Goal: Information Seeking & Learning: Learn about a topic

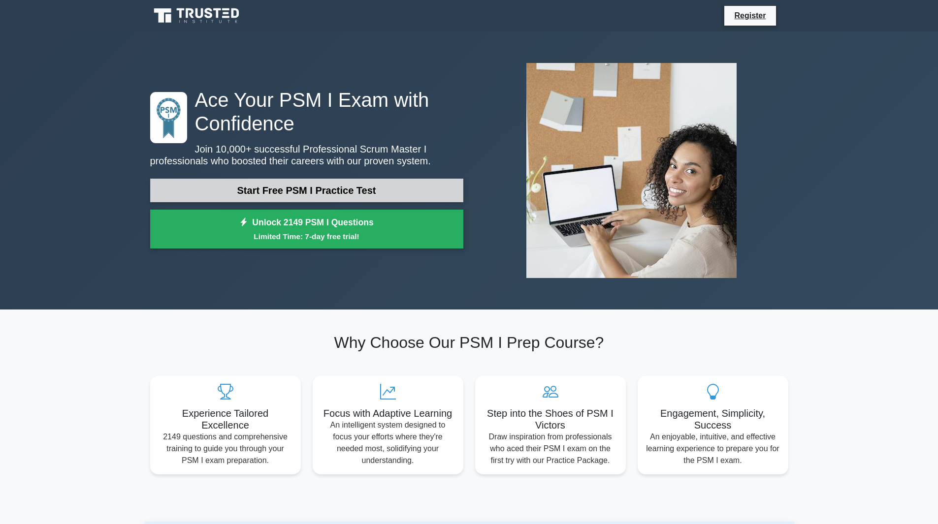
click at [303, 189] on link "Start Free PSM I Practice Test" at bounding box center [306, 191] width 313 height 24
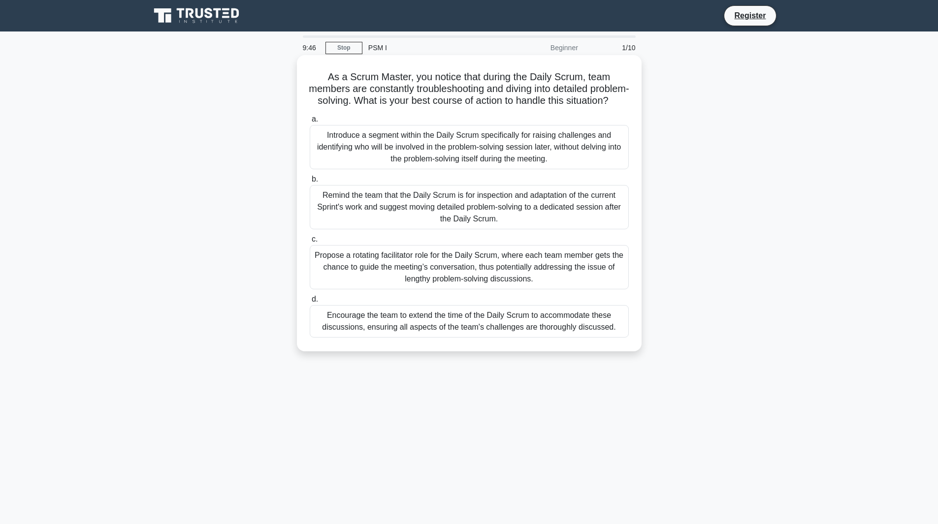
drag, startPoint x: 404, startPoint y: 102, endPoint x: 599, endPoint y: 118, distance: 195.6
click at [599, 107] on h5 "As a Scrum Master, you notice that during the Daily Scrum, team members are con…" at bounding box center [469, 89] width 321 height 36
click at [480, 220] on div "Remind the team that the Daily Scrum is for inspection and adaptation of the cu…" at bounding box center [469, 207] width 319 height 44
click at [310, 183] on input "b. Remind the team that the Daily Scrum is for inspection and adaptation of the…" at bounding box center [310, 179] width 0 height 6
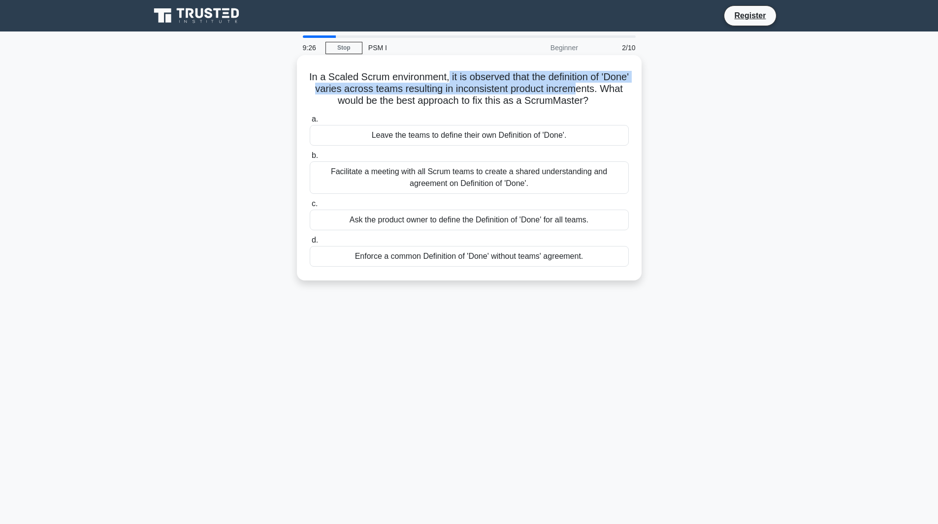
drag, startPoint x: 467, startPoint y: 76, endPoint x: 602, endPoint y: 86, distance: 135.7
click at [602, 86] on h5 "In a Scaled Scrum environment, it is observed that the definition of 'Done' var…" at bounding box center [469, 89] width 321 height 36
drag, startPoint x: 320, startPoint y: 103, endPoint x: 571, endPoint y: 94, distance: 251.2
click at [571, 94] on h5 "In a Scaled Scrum environment, it is observed that the definition of 'Done' var…" at bounding box center [469, 89] width 321 height 36
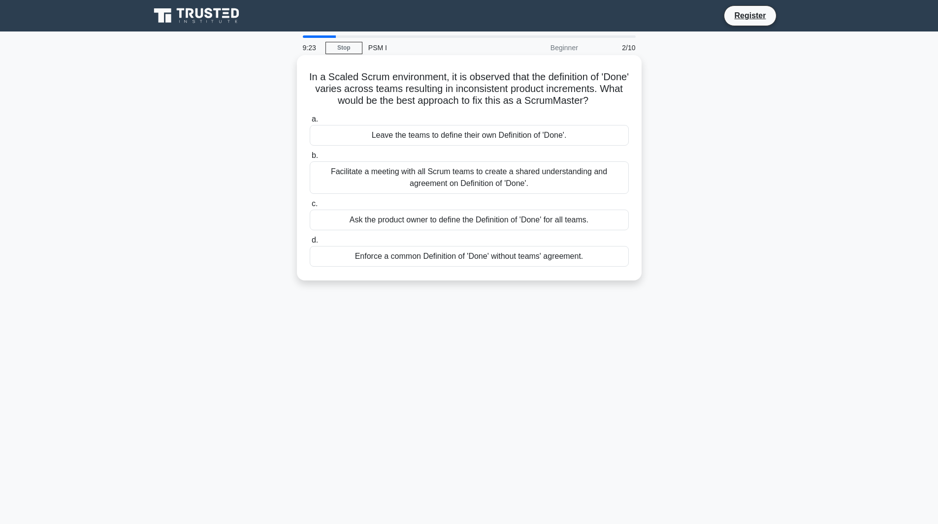
click at [470, 110] on div "In a Scaled Scrum environment, it is observed that the definition of 'Done' var…" at bounding box center [469, 168] width 337 height 218
click at [475, 225] on div "Ask the product owner to define the Definition of 'Done' for all teams." at bounding box center [469, 220] width 319 height 21
click at [310, 207] on input "c. Ask the product owner to define the Definition of 'Done' for all teams." at bounding box center [310, 204] width 0 height 6
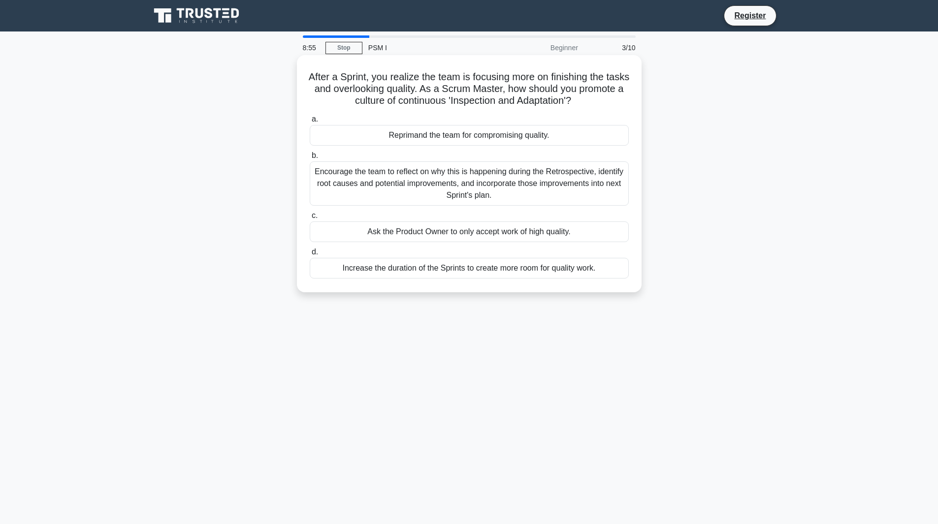
drag, startPoint x: 320, startPoint y: 75, endPoint x: 619, endPoint y: 98, distance: 299.6
click at [619, 98] on h5 "After a Sprint, you realize the team is focusing more on finishing the tasks an…" at bounding box center [469, 89] width 321 height 36
click at [465, 190] on div "Encourage the team to reflect on why this is happening during the Retrospective…" at bounding box center [469, 183] width 319 height 44
click at [310, 159] on input "b. Encourage the team to reflect on why this is happening during the Retrospect…" at bounding box center [310, 156] width 0 height 6
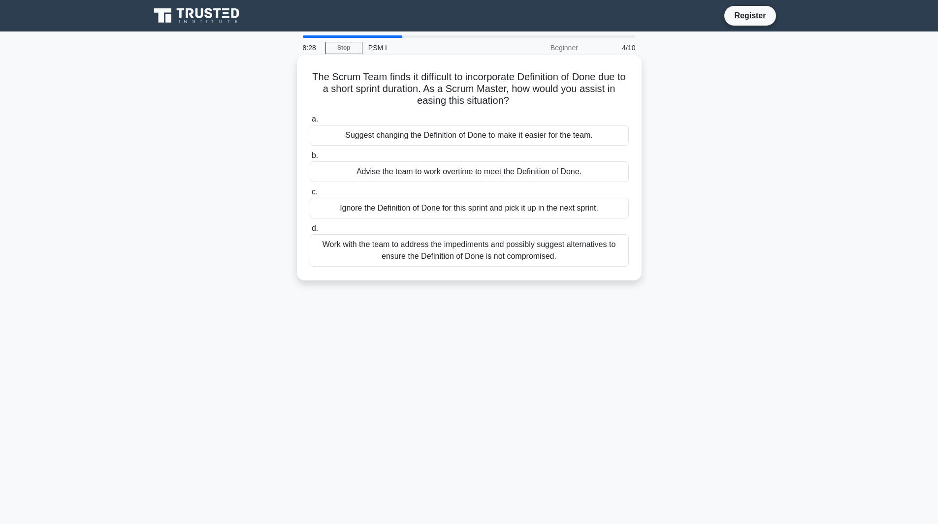
drag, startPoint x: 431, startPoint y: 89, endPoint x: 613, endPoint y: 96, distance: 181.8
click at [613, 96] on h5 "The Scrum Team finds it difficult to incorporate Definition of Done due to a sh…" at bounding box center [469, 89] width 321 height 36
click at [575, 253] on div "Work with the team to address the impediments and possibly suggest alternatives…" at bounding box center [469, 250] width 319 height 32
click at [310, 232] on input "d. Work with the team to address the impediments and possibly suggest alternati…" at bounding box center [310, 228] width 0 height 6
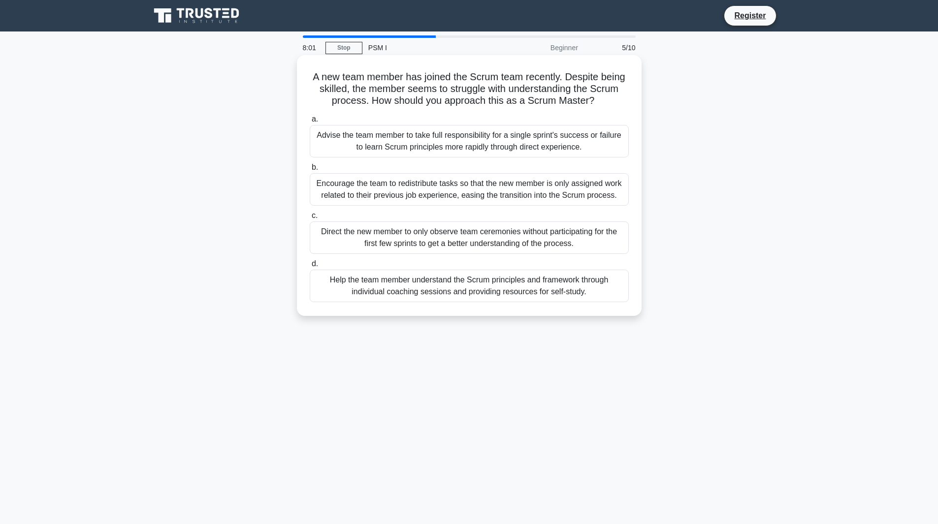
drag, startPoint x: 315, startPoint y: 82, endPoint x: 596, endPoint y: 101, distance: 281.7
click at [606, 99] on h5 "A new team member has joined the Scrum team recently. Despite being skilled, th…" at bounding box center [469, 89] width 321 height 36
click at [382, 102] on h5 "A new team member has joined the Scrum team recently. Despite being skilled, th…" at bounding box center [469, 89] width 321 height 36
drag, startPoint x: 370, startPoint y: 103, endPoint x: 592, endPoint y: 108, distance: 221.6
click at [592, 107] on h5 "A new team member has joined the Scrum team recently. Despite being skilled, th…" at bounding box center [469, 89] width 321 height 36
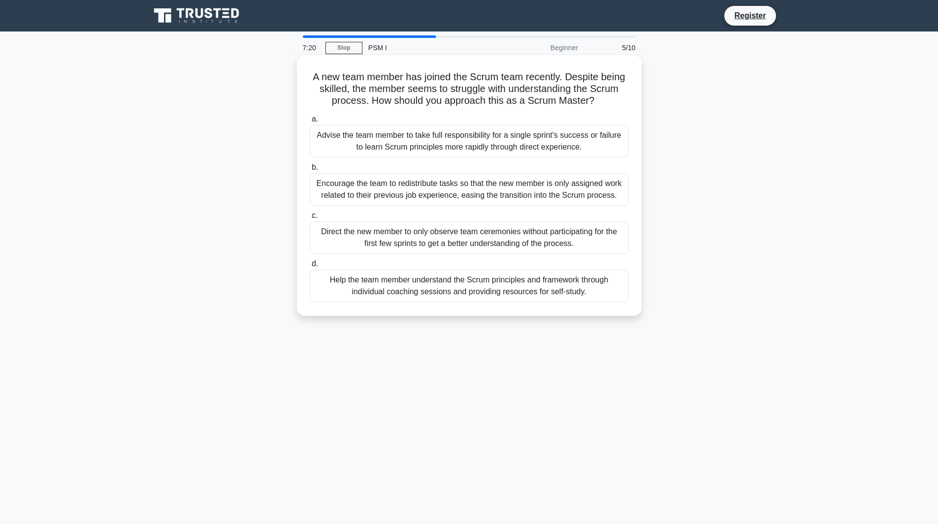
click at [485, 289] on div "Help the team member understand the Scrum principles and framework through indi…" at bounding box center [469, 286] width 319 height 32
click at [310, 267] on input "d. Help the team member understand the Scrum principles and framework through i…" at bounding box center [310, 264] width 0 height 6
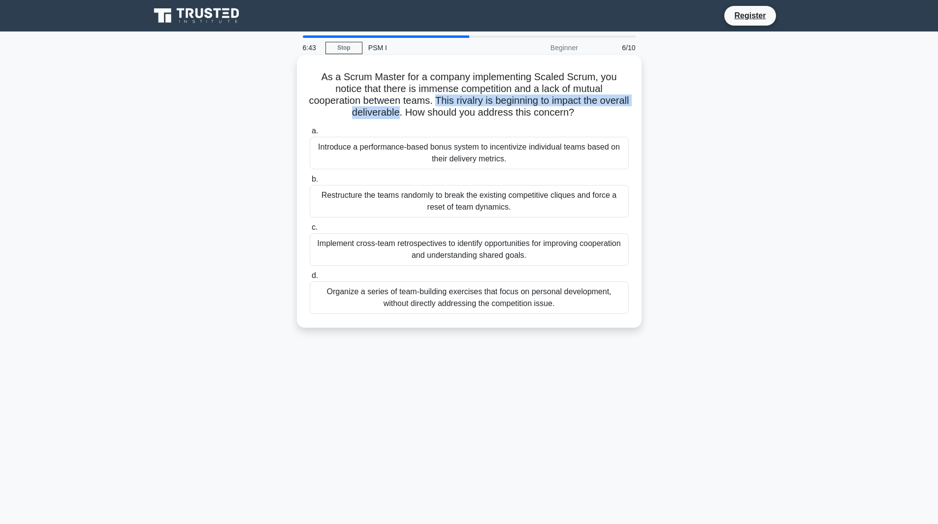
drag, startPoint x: 452, startPoint y: 102, endPoint x: 415, endPoint y: 119, distance: 40.1
click at [415, 119] on h5 "As a Scrum Master for a company implementing Scaled Scrum, you notice that ther…" at bounding box center [469, 95] width 321 height 48
click at [569, 254] on div "Implement cross-team retrospectives to identify opportunities for improving coo…" at bounding box center [469, 249] width 319 height 32
click at [310, 231] on input "c. Implement cross-team retrospectives to identify opportunities for improving …" at bounding box center [310, 227] width 0 height 6
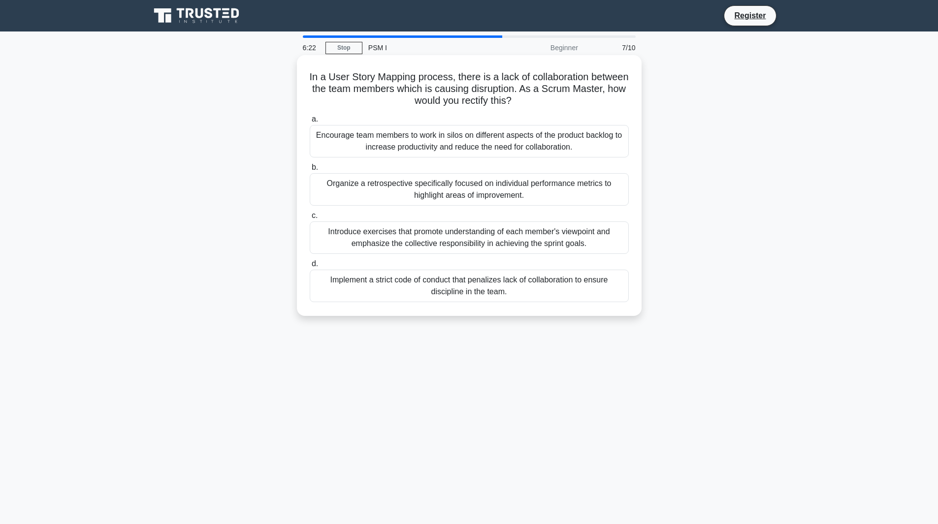
drag, startPoint x: 329, startPoint y: 78, endPoint x: 552, endPoint y: 101, distance: 223.7
click at [552, 101] on h5 "In a User Story Mapping process, there is a lack of collaboration between the t…" at bounding box center [469, 89] width 321 height 36
click at [378, 88] on h5 "In a User Story Mapping process, there is a lack of collaboration between the t…" at bounding box center [469, 89] width 321 height 36
drag, startPoint x: 434, startPoint y: 91, endPoint x: 562, endPoint y: 103, distance: 128.0
click at [562, 103] on h5 "In a User Story Mapping process, there is a lack of collaboration between the t…" at bounding box center [469, 89] width 321 height 36
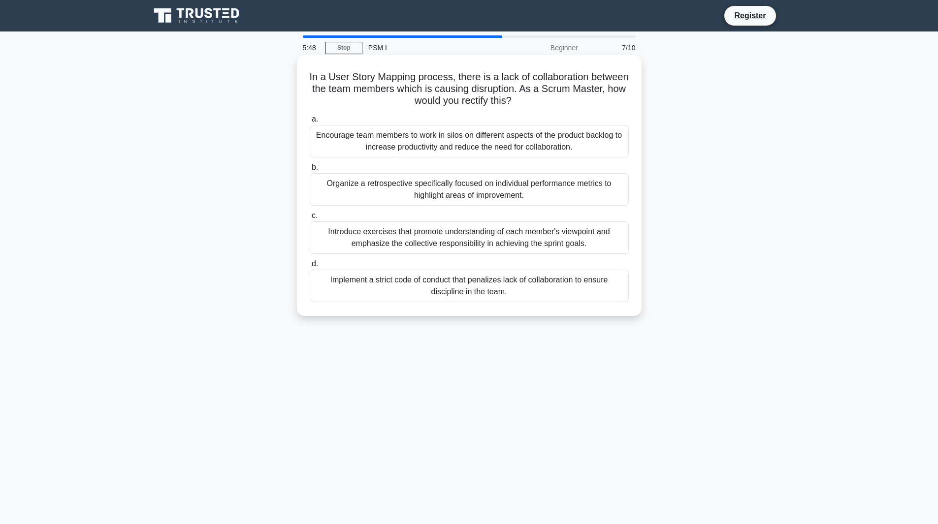
click at [574, 243] on div "Introduce exercises that promote understanding of each member's viewpoint and e…" at bounding box center [469, 238] width 319 height 32
click at [310, 219] on input "c. Introduce exercises that promote understanding of each member's viewpoint an…" at bounding box center [310, 216] width 0 height 6
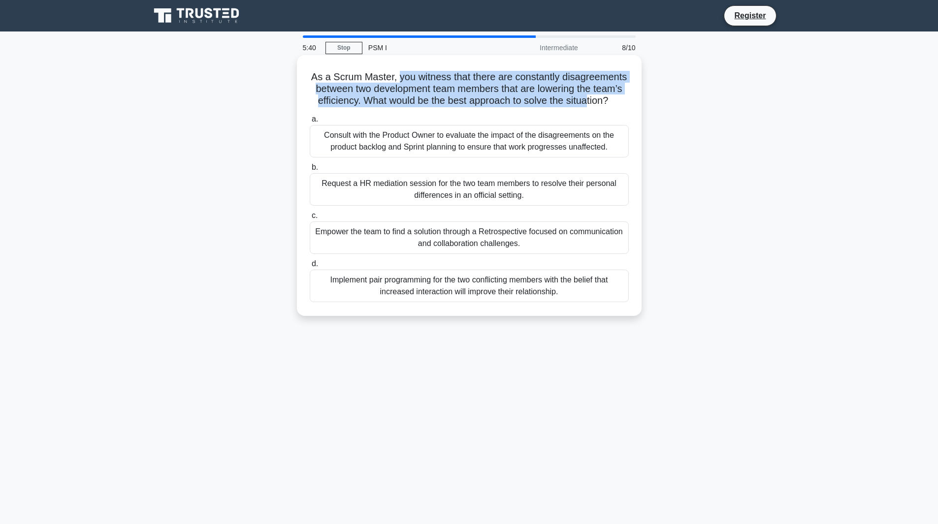
drag, startPoint x: 397, startPoint y: 76, endPoint x: 589, endPoint y: 97, distance: 192.6
click at [589, 97] on h5 "As a Scrum Master, you witness that there are constantly disagreements between …" at bounding box center [469, 89] width 321 height 36
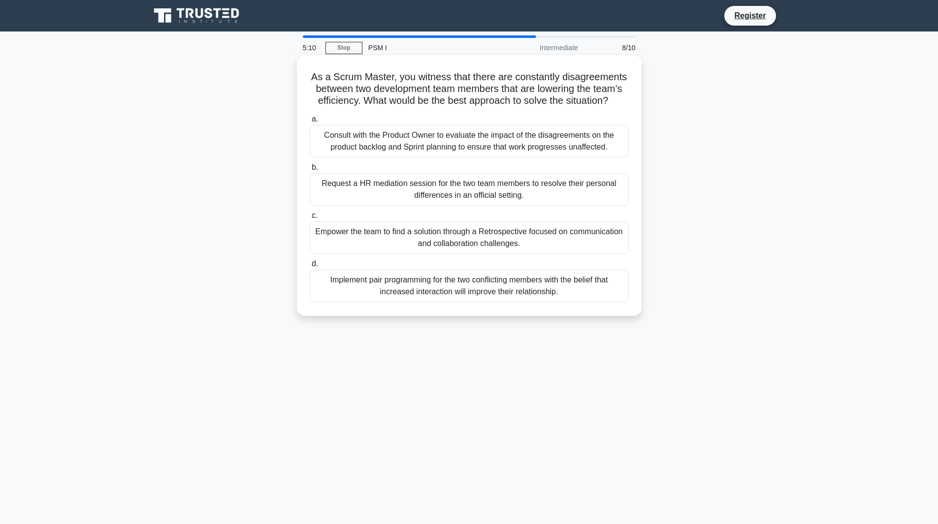
click at [551, 240] on div "Empower the team to find a solution through a Retrospective focused on communic…" at bounding box center [469, 238] width 319 height 32
click at [310, 219] on input "c. Empower the team to find a solution through a Retrospective focused on commu…" at bounding box center [310, 216] width 0 height 6
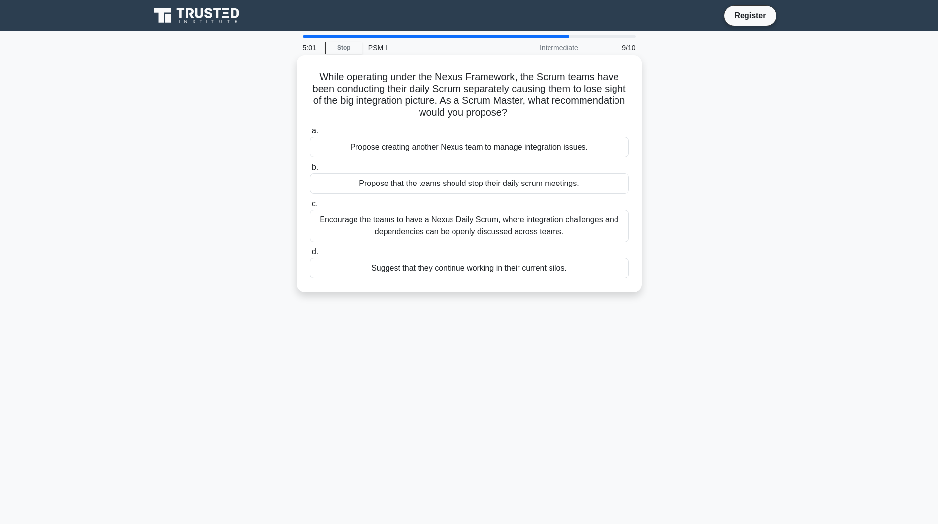
drag, startPoint x: 317, startPoint y: 78, endPoint x: 548, endPoint y: 119, distance: 235.4
click at [548, 119] on h5 "While operating under the Nexus Framework, the Scrum teams have been conducting…" at bounding box center [469, 95] width 321 height 48
click at [466, 83] on h5 "While operating under the Nexus Framework, the Scrum teams have been conducting…" at bounding box center [469, 95] width 321 height 48
drag, startPoint x: 418, startPoint y: 82, endPoint x: 520, endPoint y: 80, distance: 101.9
click at [520, 80] on h5 "While operating under the Nexus Framework, the Scrum teams have been conducting…" at bounding box center [469, 95] width 321 height 48
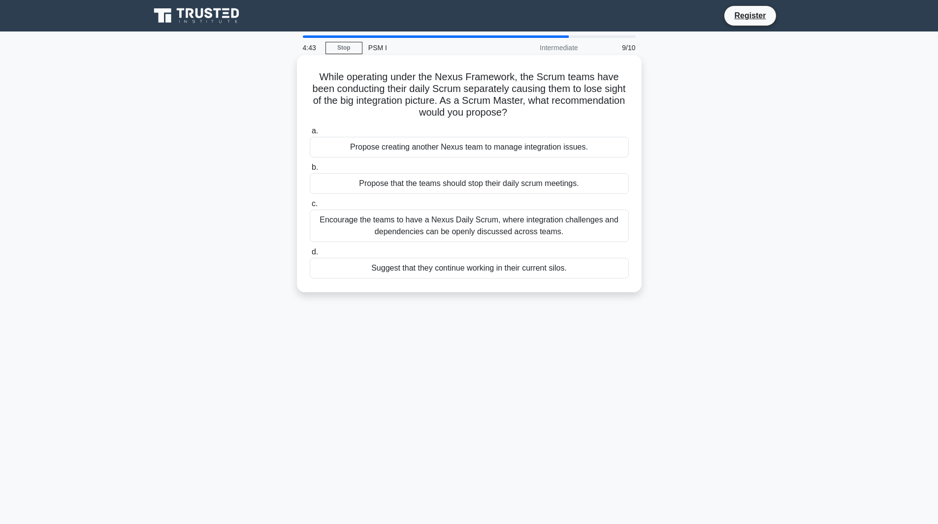
click at [476, 237] on div "Encourage the teams to have a Nexus Daily Scrum, where integration challenges a…" at bounding box center [469, 226] width 319 height 32
click at [310, 207] on input "c. Encourage the teams to have a Nexus Daily Scrum, where integration challenge…" at bounding box center [310, 204] width 0 height 6
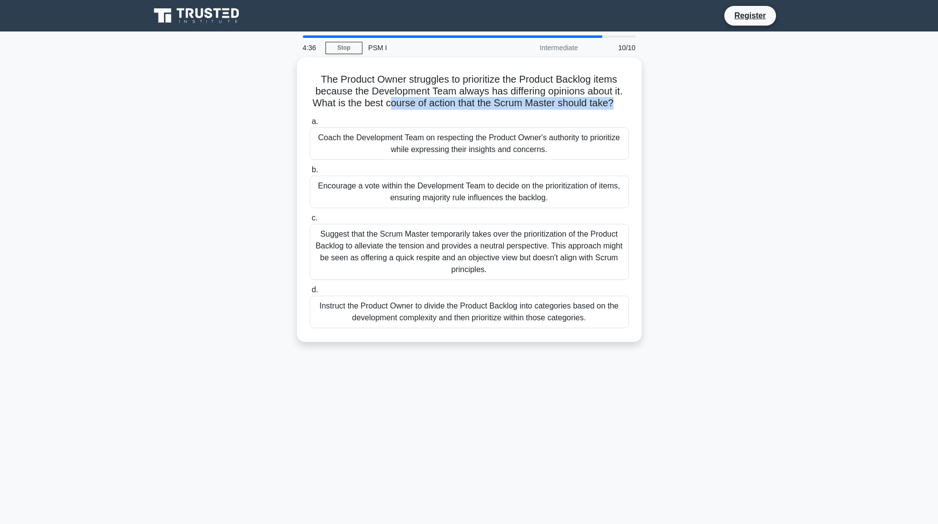
drag, startPoint x: 403, startPoint y: 97, endPoint x: 649, endPoint y: 99, distance: 246.1
click at [649, 99] on div "The Product Owner struggles to prioritize the Product Backlog items because the…" at bounding box center [469, 206] width 650 height 296
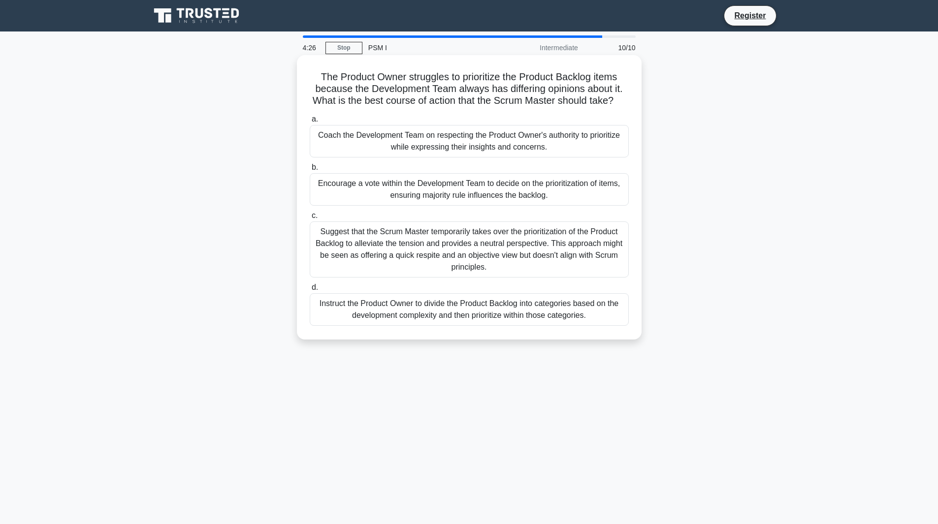
click at [448, 200] on div "Encourage a vote within the Development Team to decide on the prioritization of…" at bounding box center [469, 189] width 319 height 32
click at [310, 171] on input "b. Encourage a vote within the Development Team to decide on the prioritization…" at bounding box center [310, 167] width 0 height 6
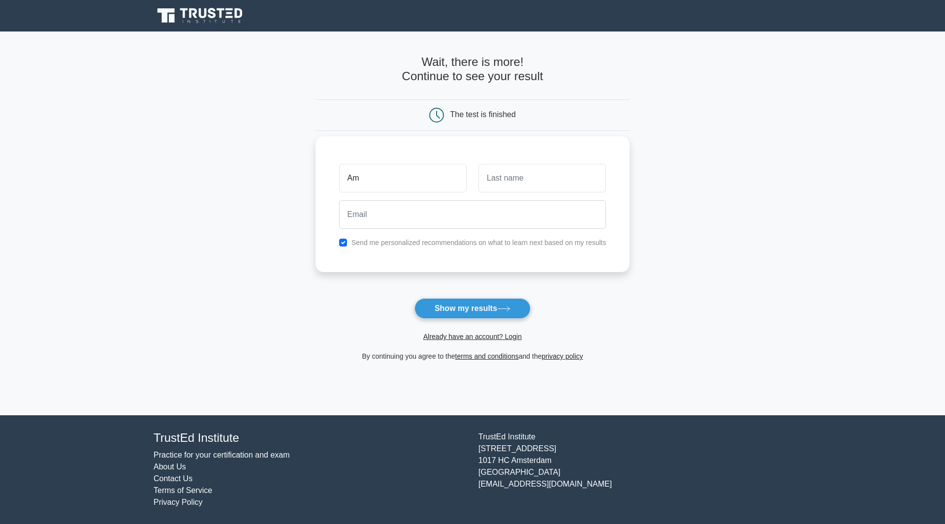
type input "Am"
type input "Ka"
type input "a"
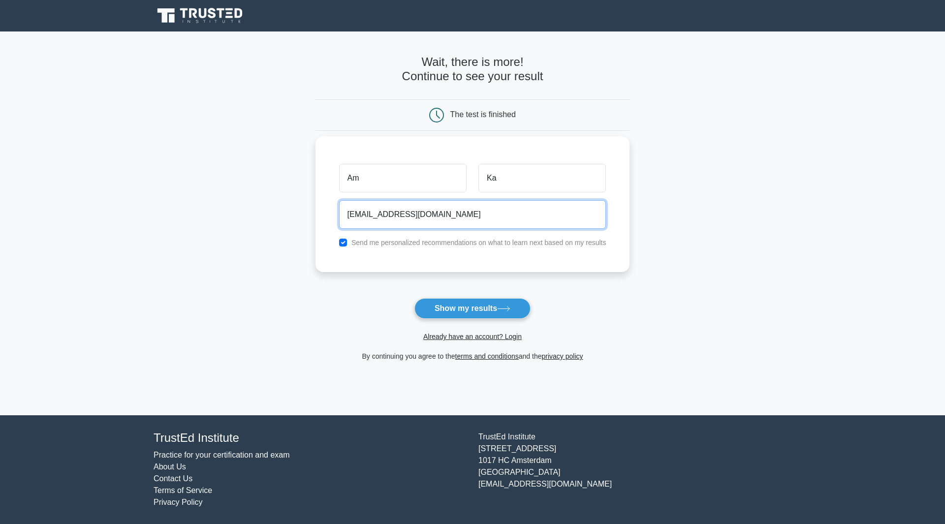
type input "[EMAIL_ADDRESS][DOMAIN_NAME]"
click at [370, 235] on div "Am Ka [EMAIL_ADDRESS][DOMAIN_NAME] Send me personalized recommendations on what…" at bounding box center [473, 204] width 315 height 136
click at [339, 243] on div "Send me personalized recommendations on what to learn next based on my results" at bounding box center [472, 243] width 279 height 12
click at [340, 243] on input "checkbox" at bounding box center [343, 243] width 8 height 8
checkbox input "false"
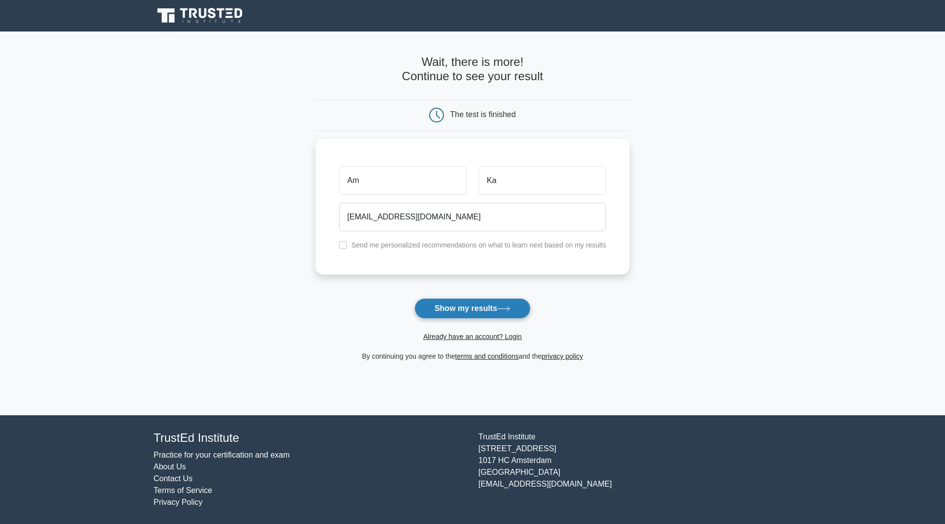
click at [444, 301] on button "Show my results" at bounding box center [472, 308] width 116 height 21
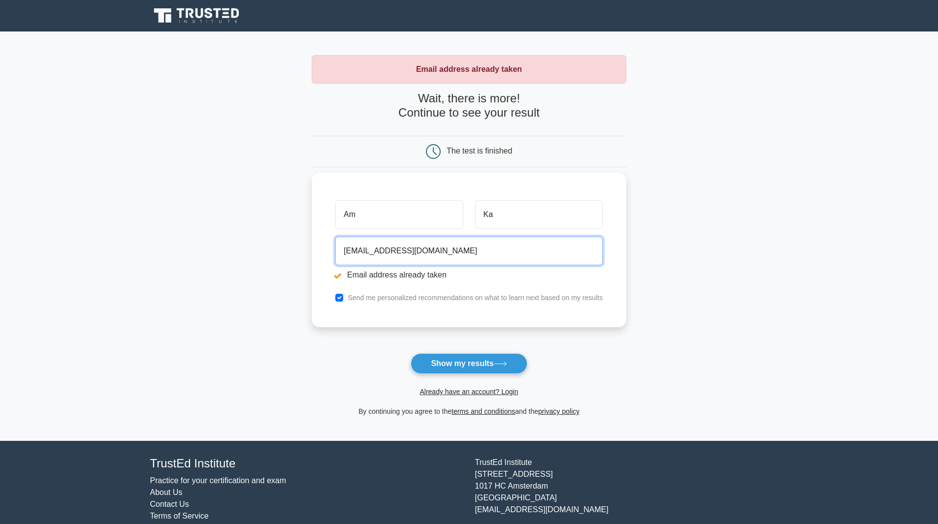
click at [357, 249] on input "[EMAIL_ADDRESS][DOMAIN_NAME]" at bounding box center [468, 251] width 267 height 29
type input "test99@gmail.com"
drag, startPoint x: 438, startPoint y: 357, endPoint x: 344, endPoint y: 306, distance: 107.1
click at [344, 306] on form "Wait, there is more! Continue to see your result The test is finished Am Ka" at bounding box center [469, 255] width 315 height 326
click at [341, 300] on input "checkbox" at bounding box center [339, 298] width 8 height 8
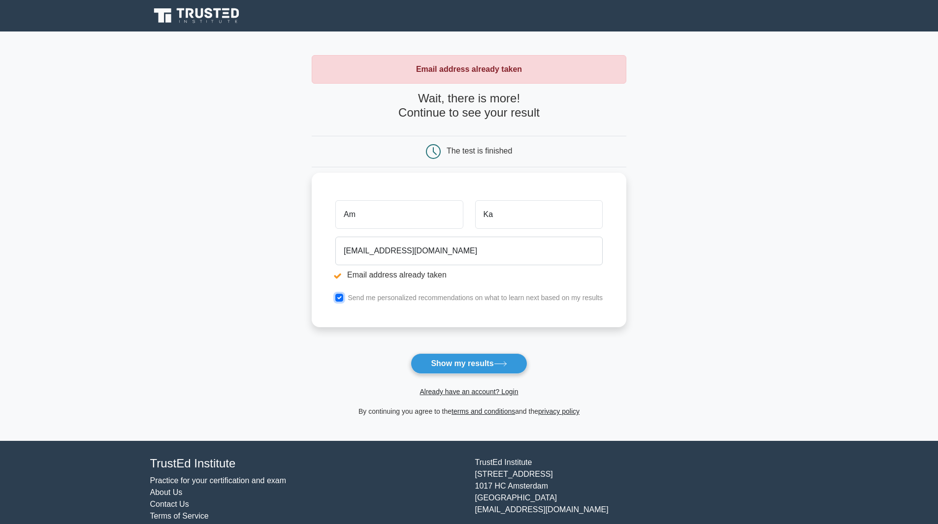
checkbox input "false"
click at [452, 367] on button "Show my results" at bounding box center [469, 363] width 116 height 21
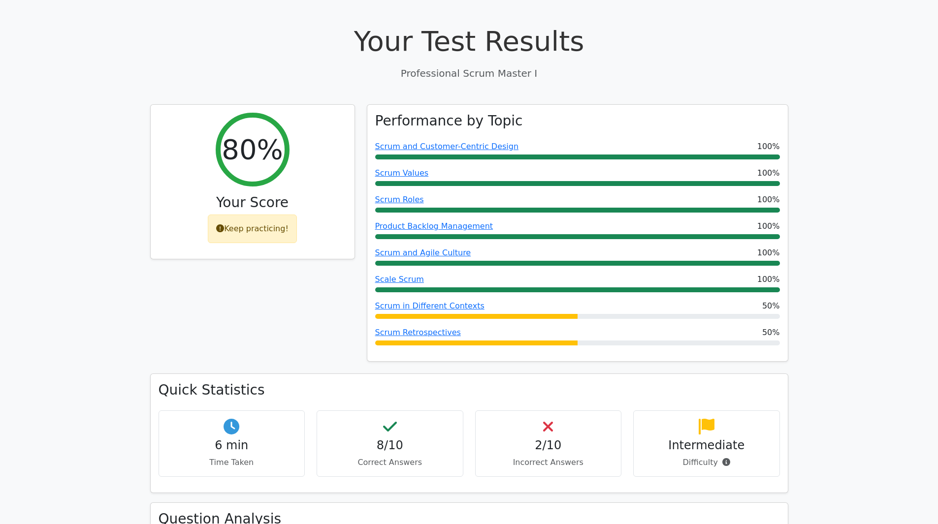
scroll to position [295, 0]
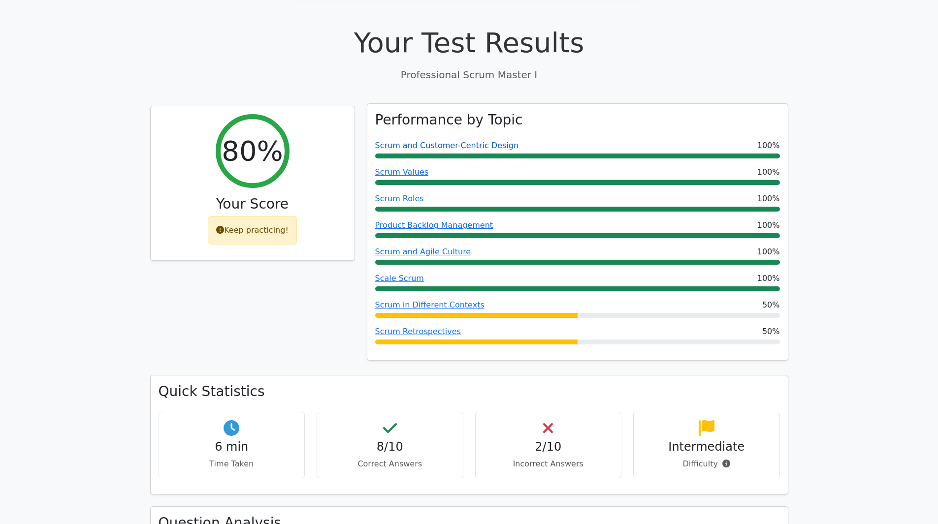
click at [484, 141] on link "Scrum and Customer-Centric Design" at bounding box center [447, 145] width 144 height 9
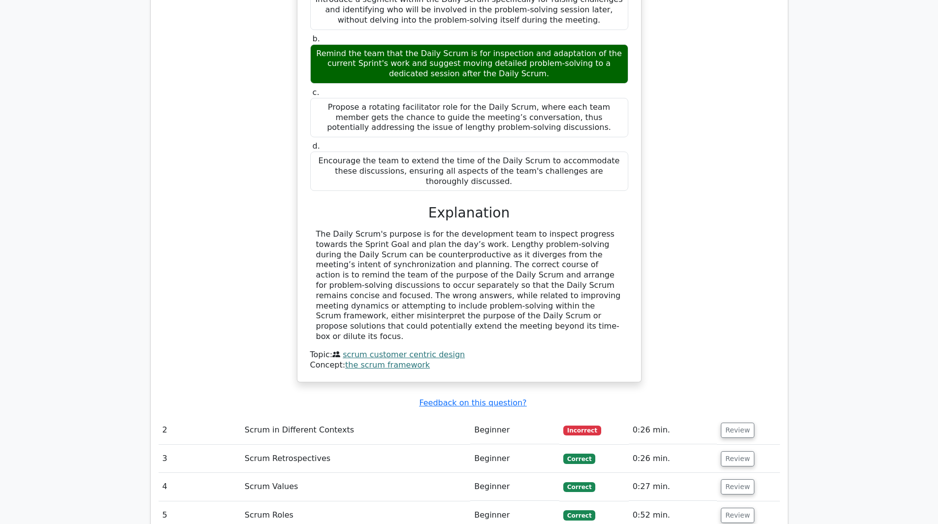
scroll to position [984, 0]
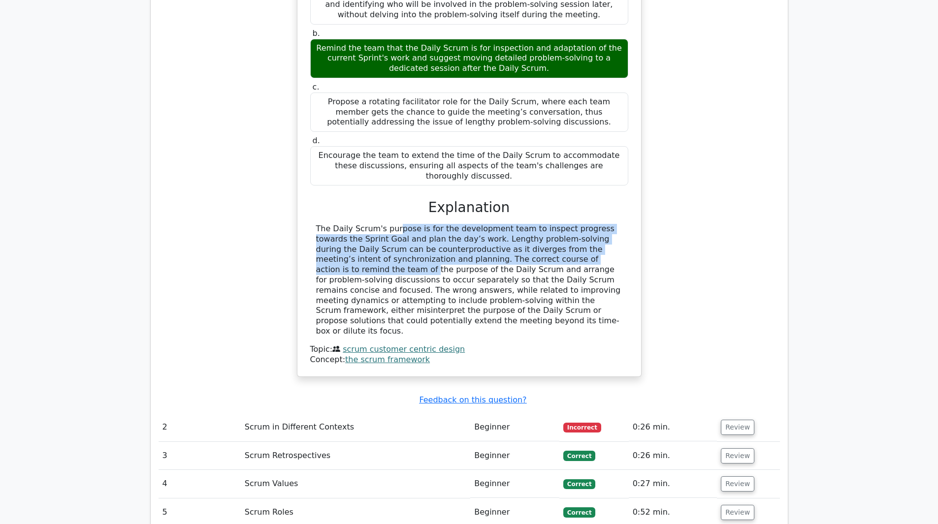
drag, startPoint x: 333, startPoint y: 198, endPoint x: 501, endPoint y: 240, distance: 173.5
click at [492, 227] on div "The Daily Scrum's purpose is for the development team to inspect progress towar…" at bounding box center [469, 280] width 306 height 113
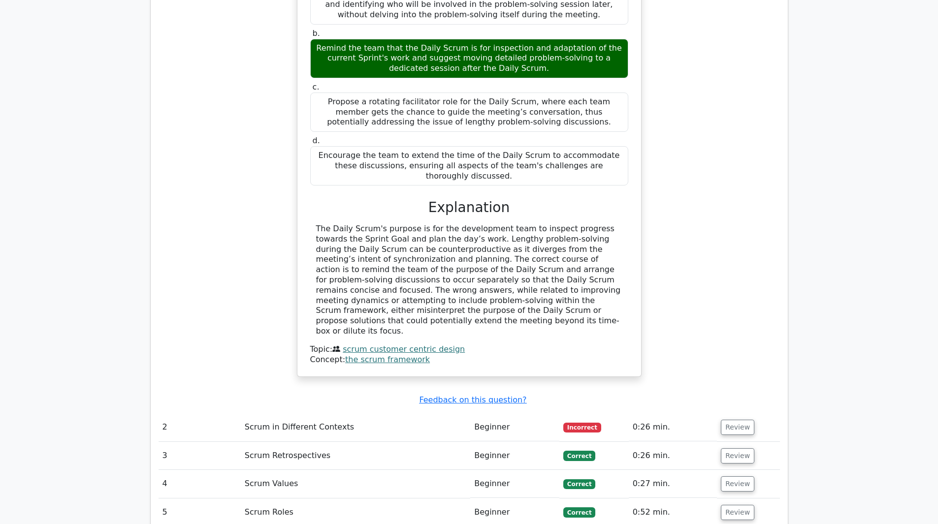
click at [507, 244] on div "The Daily Scrum's purpose is for the development team to inspect progress towar…" at bounding box center [469, 280] width 306 height 113
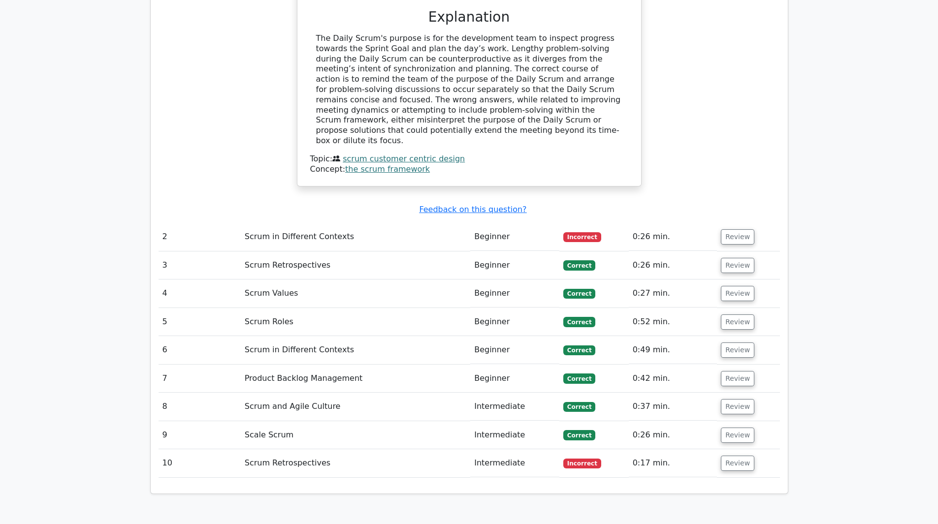
scroll to position [1231, 0]
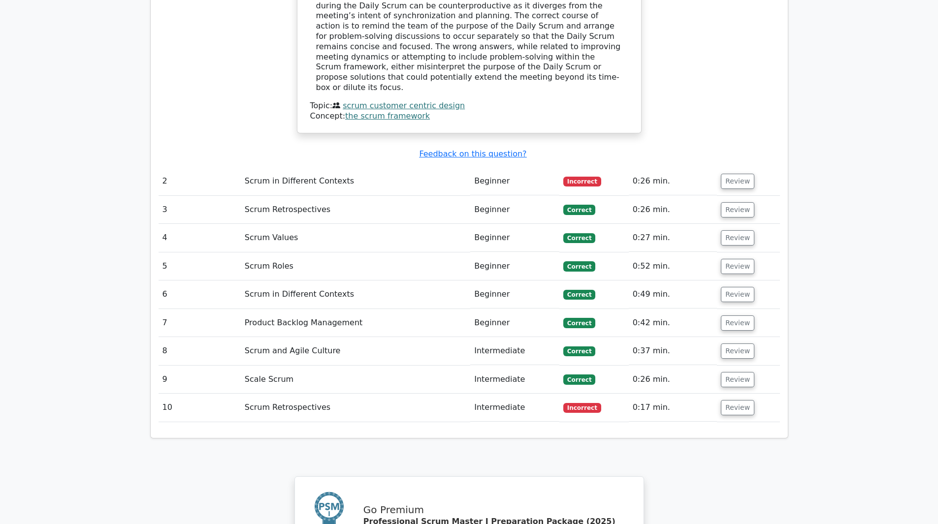
drag, startPoint x: 738, startPoint y: 140, endPoint x: 758, endPoint y: 147, distance: 21.2
click at [752, 167] on td "Review" at bounding box center [748, 181] width 63 height 28
drag, startPoint x: 732, startPoint y: 138, endPoint x: 723, endPoint y: 137, distance: 9.4
click at [723, 174] on button "Review" at bounding box center [737, 181] width 33 height 15
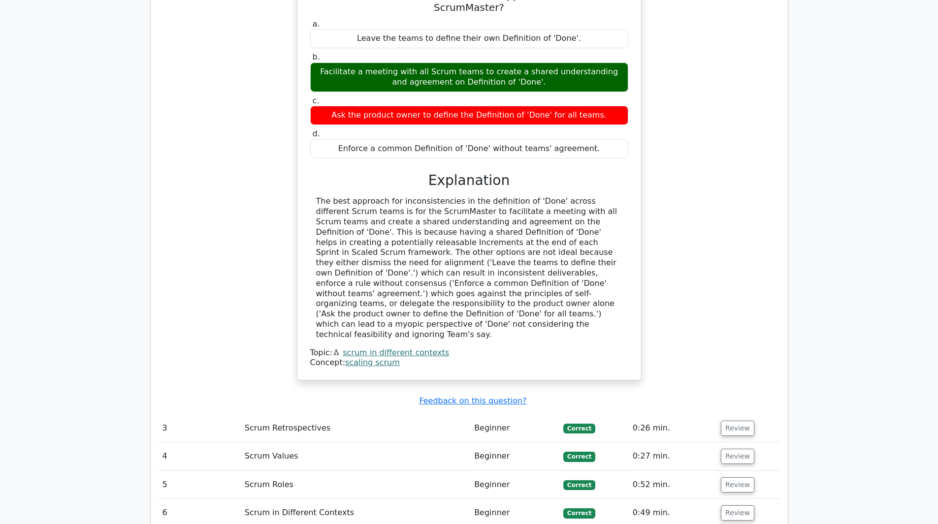
scroll to position [1378, 0]
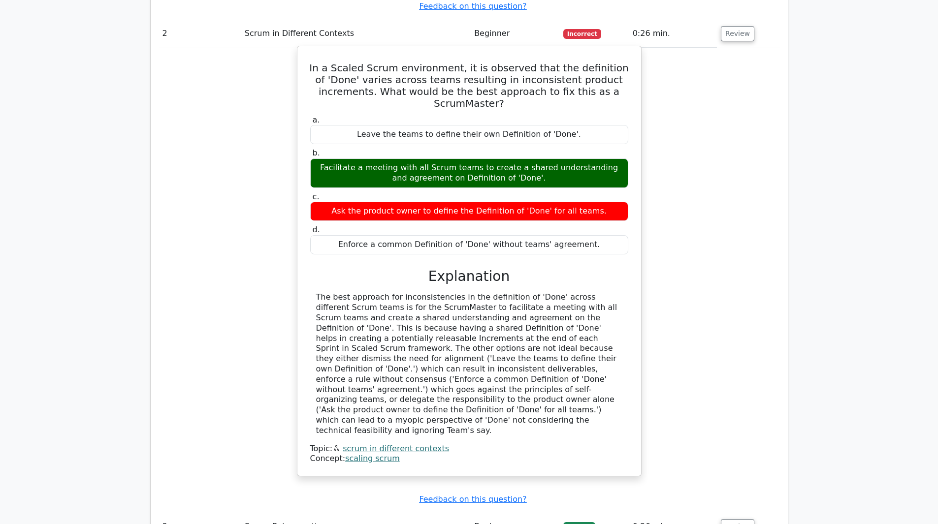
drag, startPoint x: 453, startPoint y: 155, endPoint x: 590, endPoint y: 150, distance: 136.9
click at [590, 202] on div "Ask the product owner to define the Definition of 'Done' for all teams." at bounding box center [469, 211] width 318 height 19
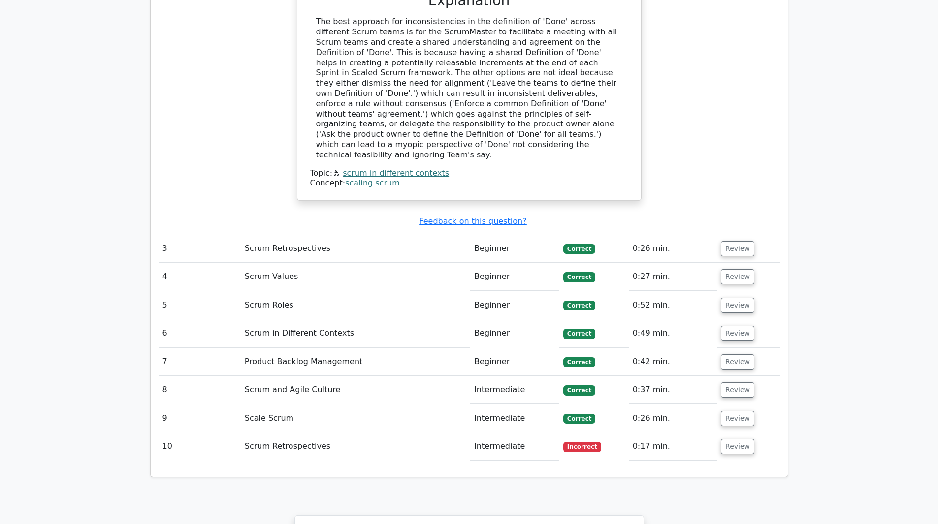
scroll to position [1674, 0]
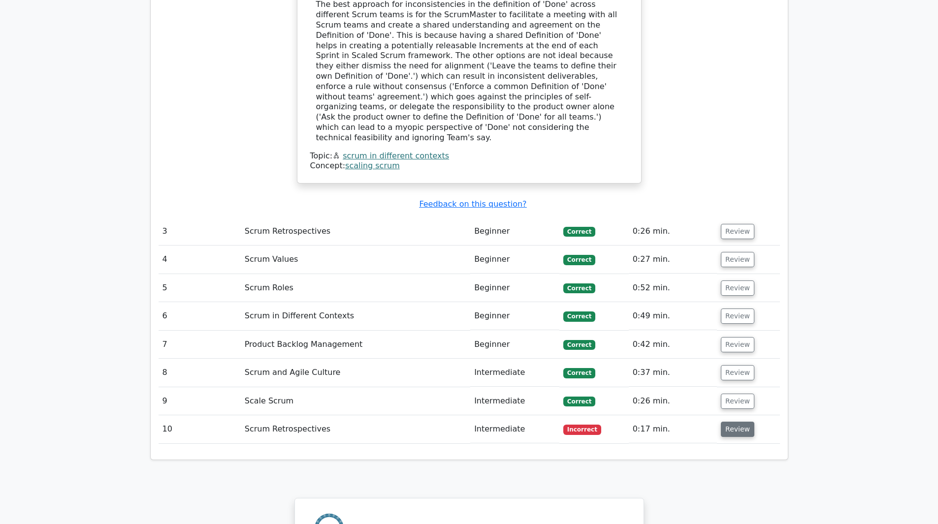
click at [742, 422] on button "Review" at bounding box center [737, 429] width 33 height 15
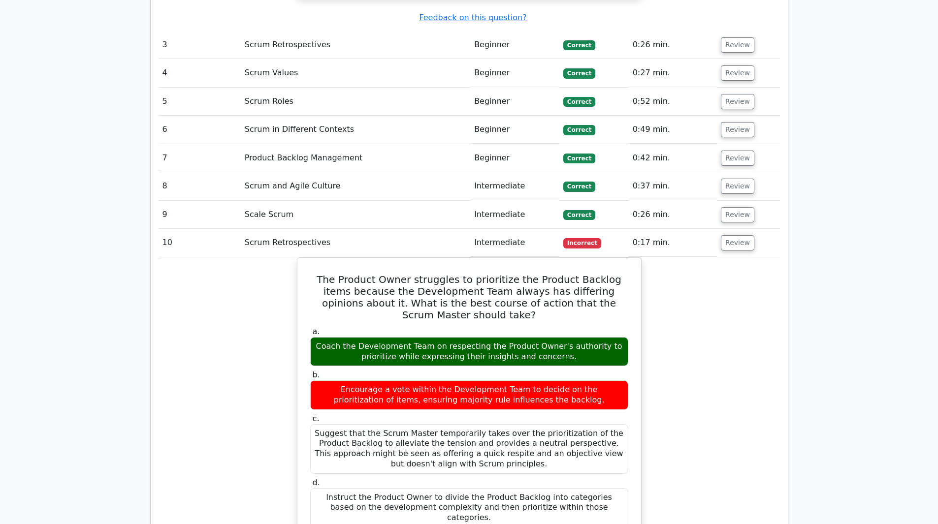
scroll to position [1920, 0]
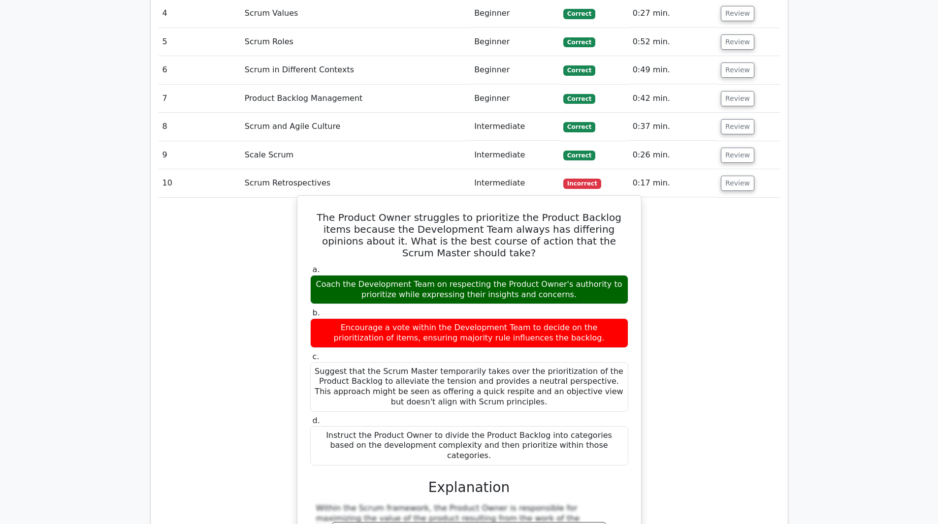
drag, startPoint x: 393, startPoint y: 239, endPoint x: 582, endPoint y: 252, distance: 189.4
click at [582, 318] on div "Encourage a vote within the Development Team to decide on the prioritization of…" at bounding box center [469, 333] width 318 height 30
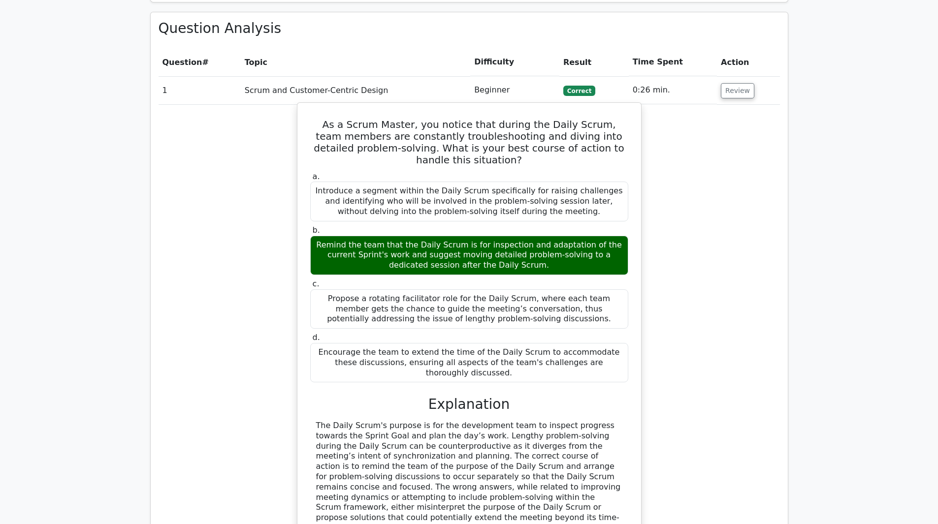
scroll to position [640, 0]
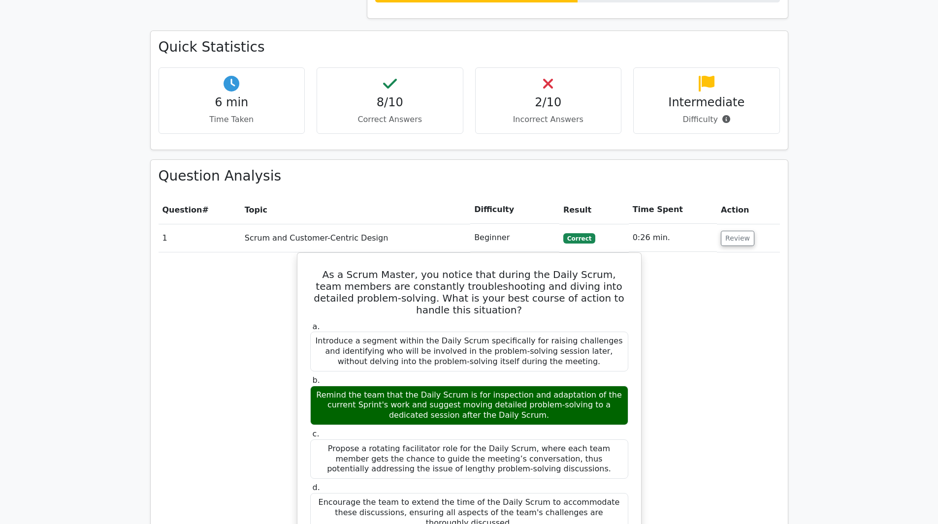
click at [774, 224] on td "Review" at bounding box center [748, 238] width 63 height 28
click at [723, 231] on button "Review" at bounding box center [737, 238] width 33 height 15
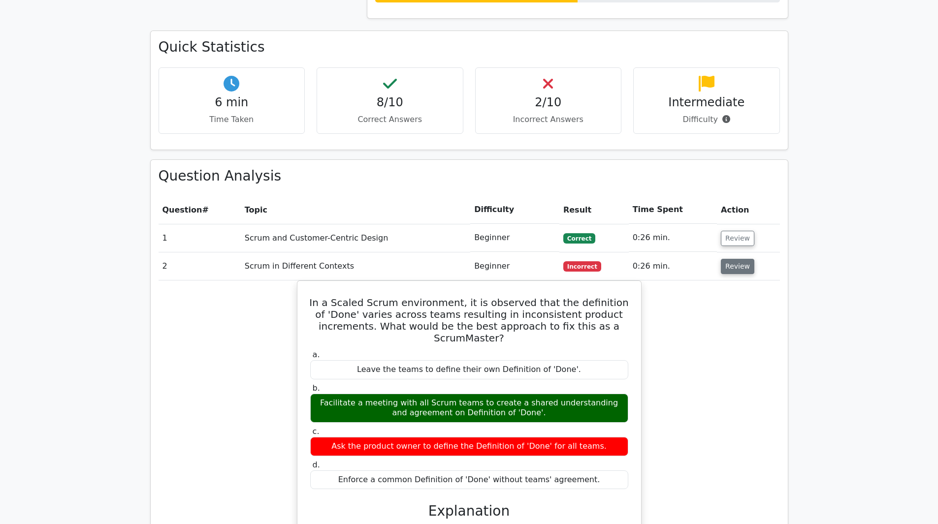
click at [735, 259] on button "Review" at bounding box center [737, 266] width 33 height 15
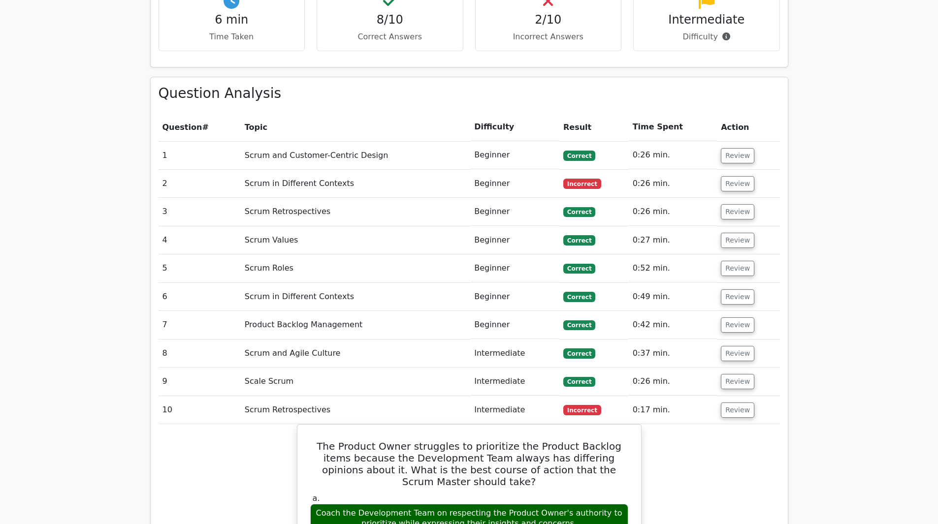
scroll to position [837, 0]
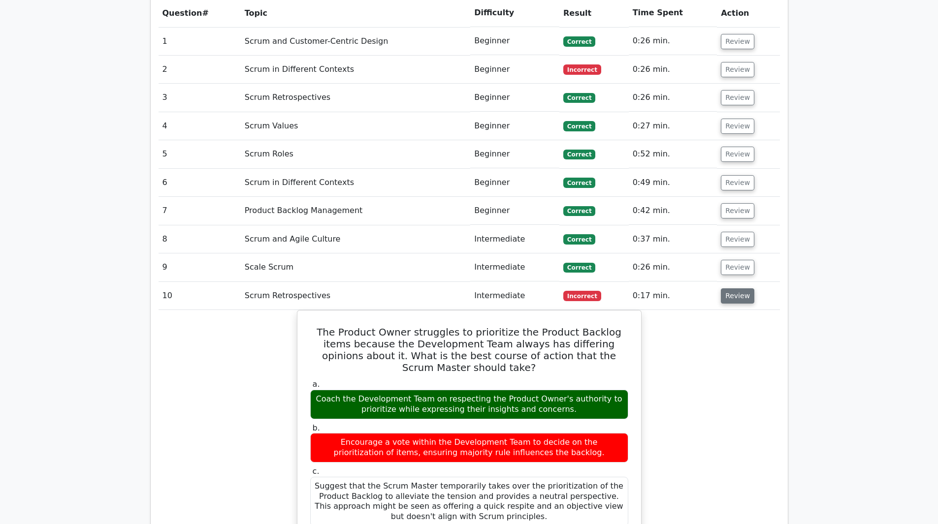
click at [735, 288] on button "Review" at bounding box center [737, 295] width 33 height 15
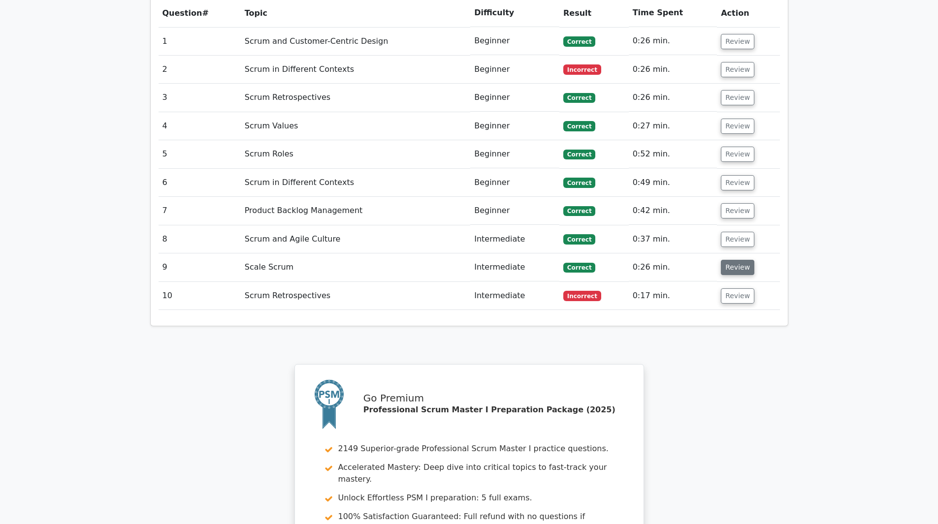
click at [737, 260] on button "Review" at bounding box center [737, 267] width 33 height 15
click at [739, 260] on button "Review" at bounding box center [737, 267] width 33 height 15
click at [733, 260] on button "Review" at bounding box center [737, 267] width 33 height 15
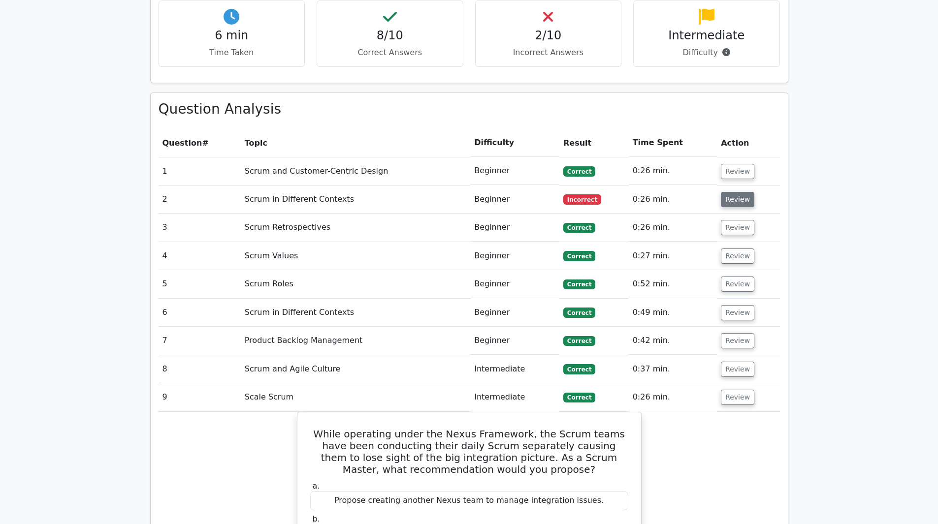
scroll to position [689, 0]
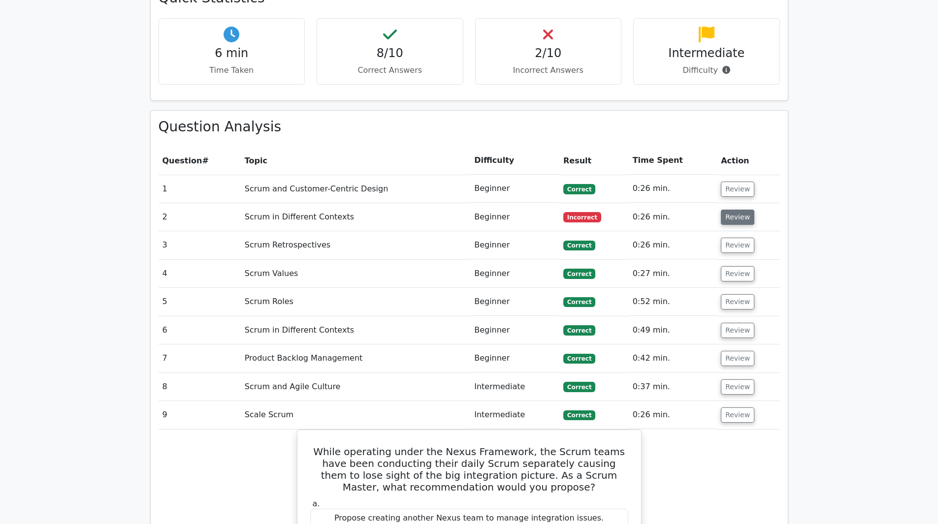
click at [745, 210] on button "Review" at bounding box center [737, 217] width 33 height 15
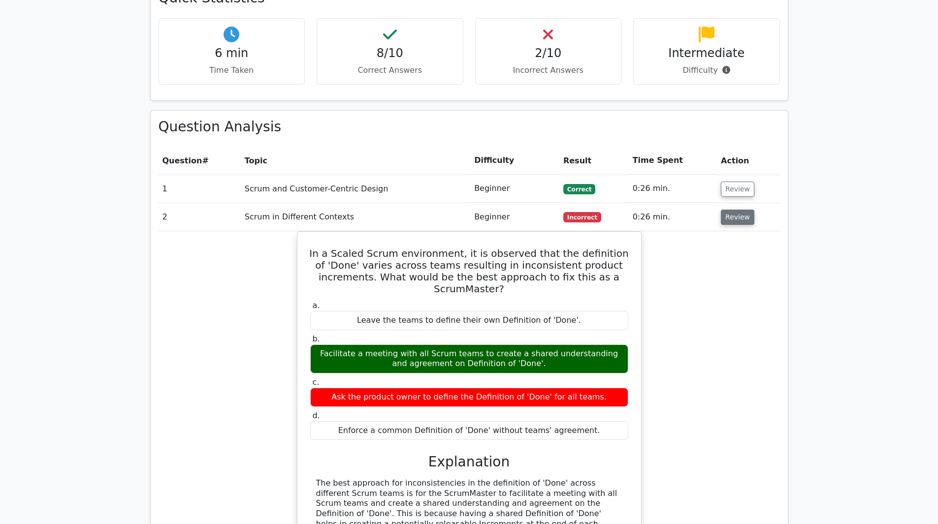
click at [729, 210] on button "Review" at bounding box center [737, 217] width 33 height 15
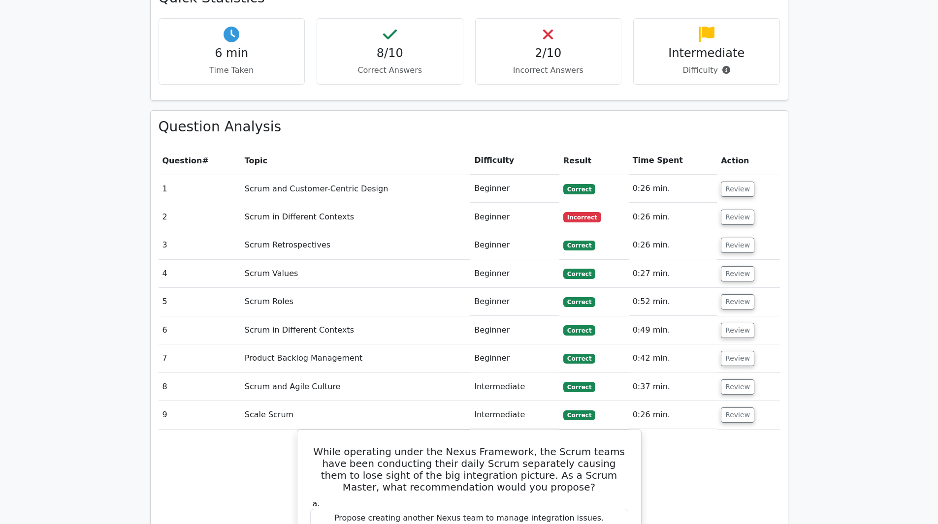
click at [739, 175] on td "Review" at bounding box center [748, 189] width 63 height 28
click at [739, 182] on button "Review" at bounding box center [737, 189] width 33 height 15
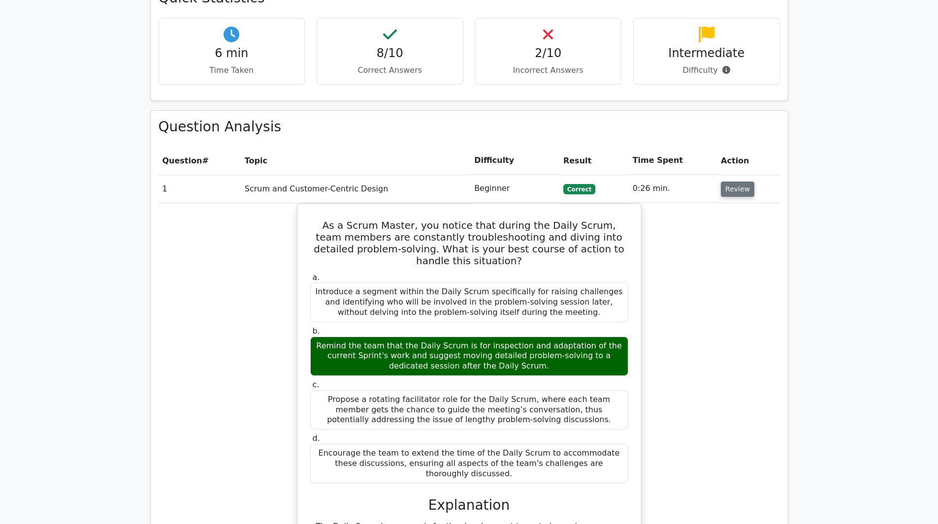
click at [739, 182] on button "Review" at bounding box center [737, 189] width 33 height 15
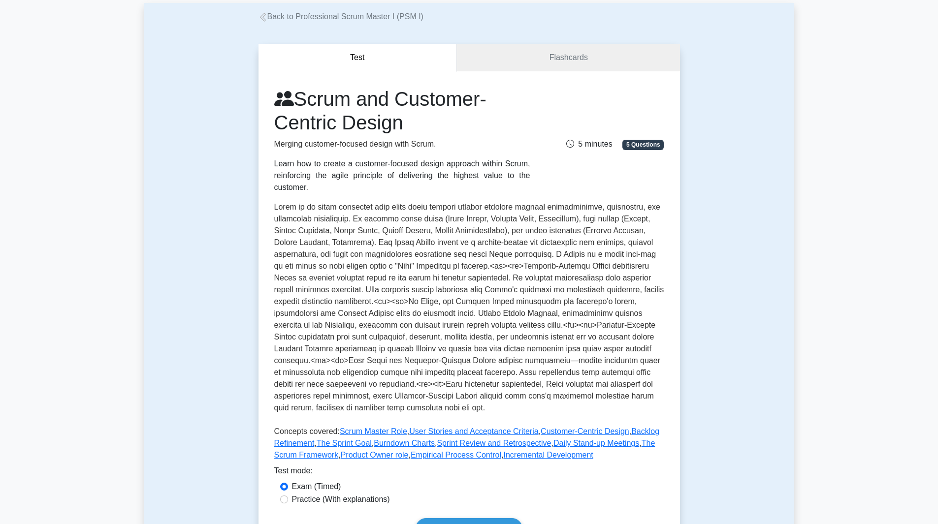
scroll to position [197, 0]
